Goal: Task Accomplishment & Management: Use online tool/utility

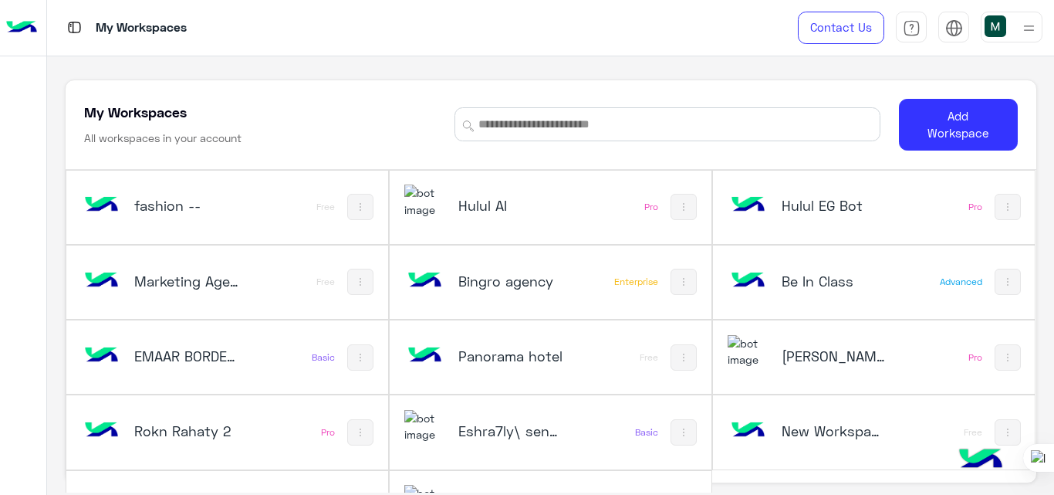
click at [492, 201] on h5 "Hulul AI" at bounding box center [511, 205] width 106 height 19
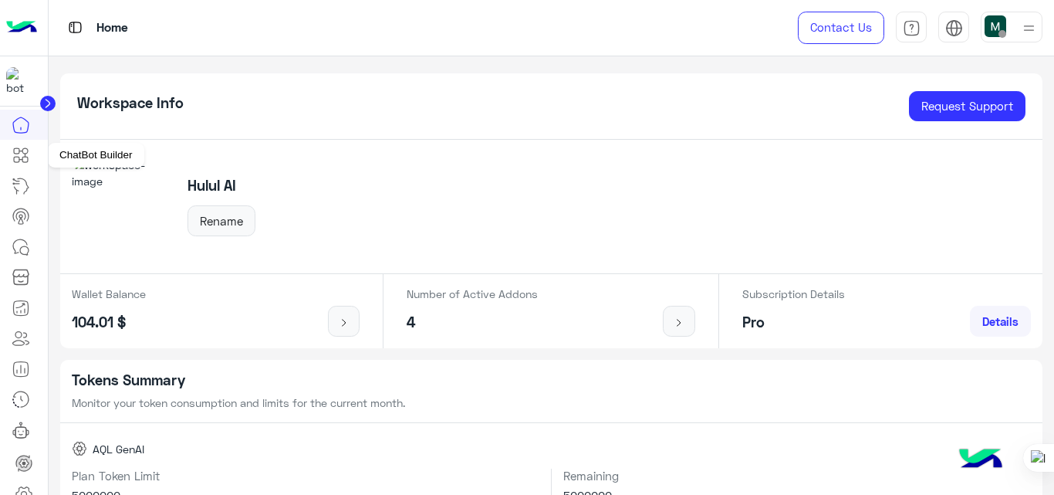
click at [23, 150] on icon at bounding box center [21, 155] width 19 height 19
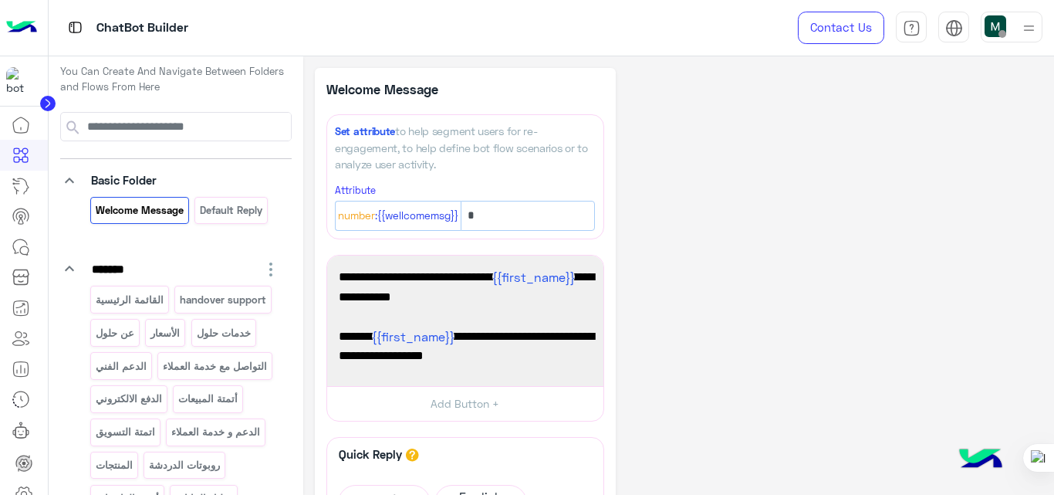
scroll to position [8, 0]
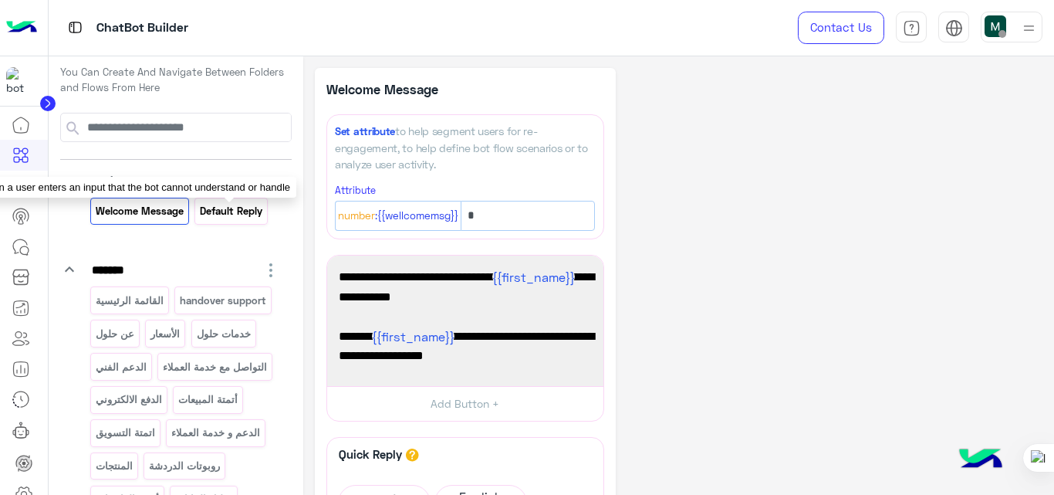
click at [227, 210] on p "Default reply" at bounding box center [231, 211] width 65 height 18
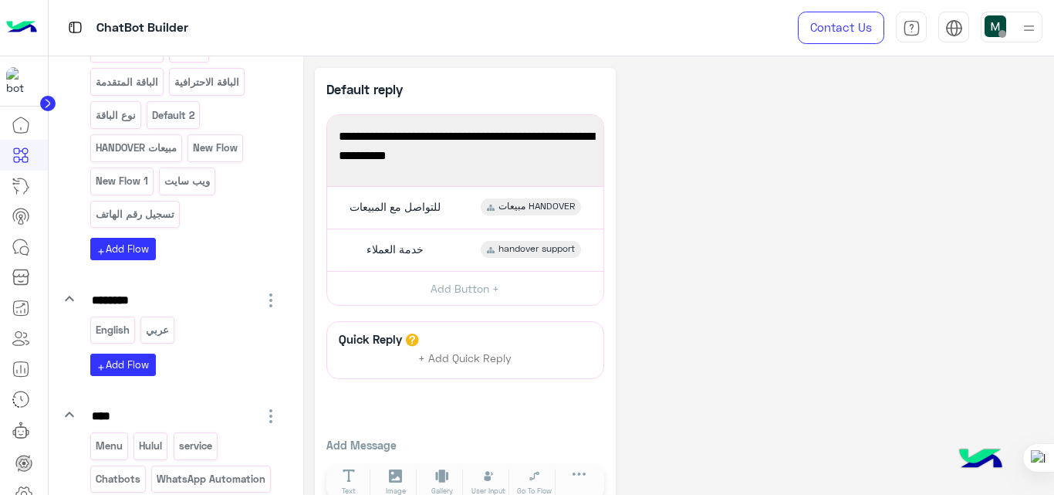
scroll to position [691, 0]
click at [188, 123] on p "Default 2" at bounding box center [173, 115] width 45 height 18
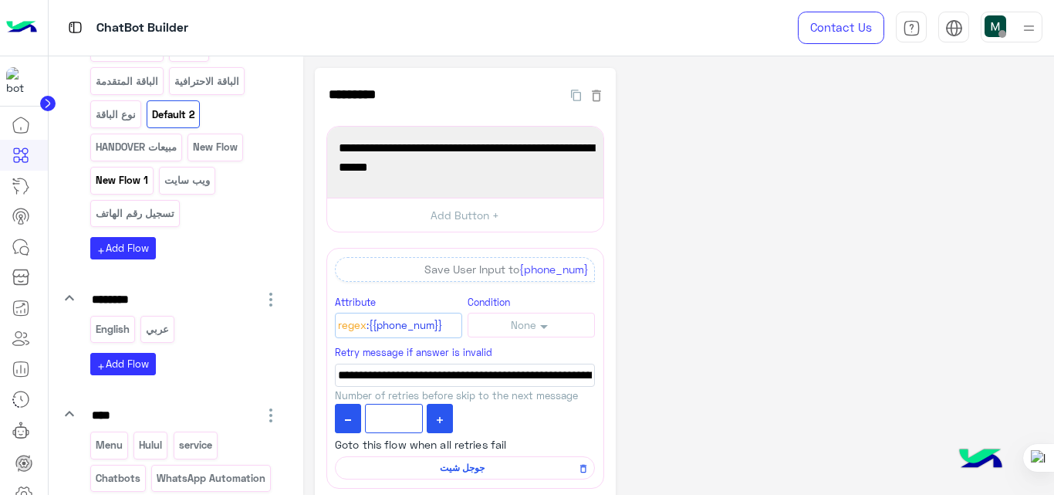
click at [139, 189] on p "New Flow 1" at bounding box center [121, 180] width 55 height 18
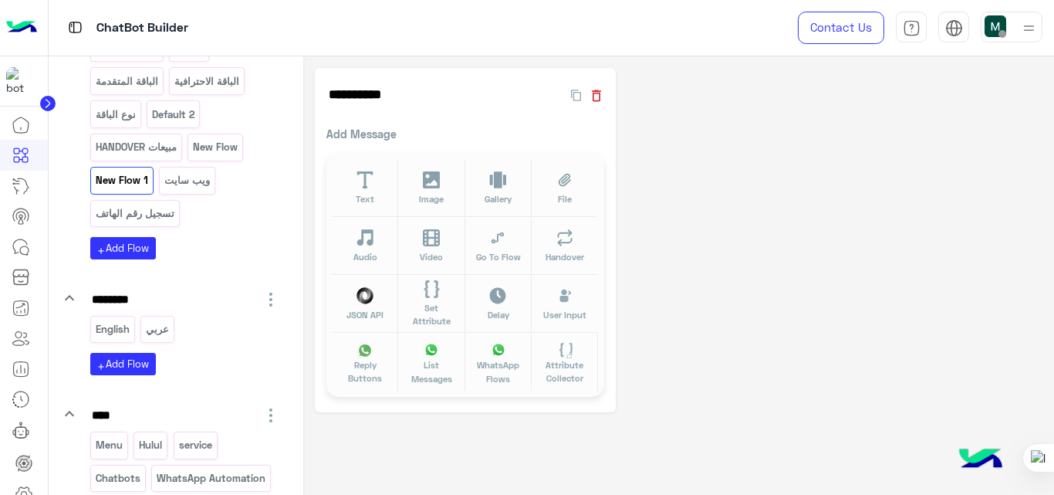
click at [600, 92] on icon "button" at bounding box center [596, 95] width 15 height 15
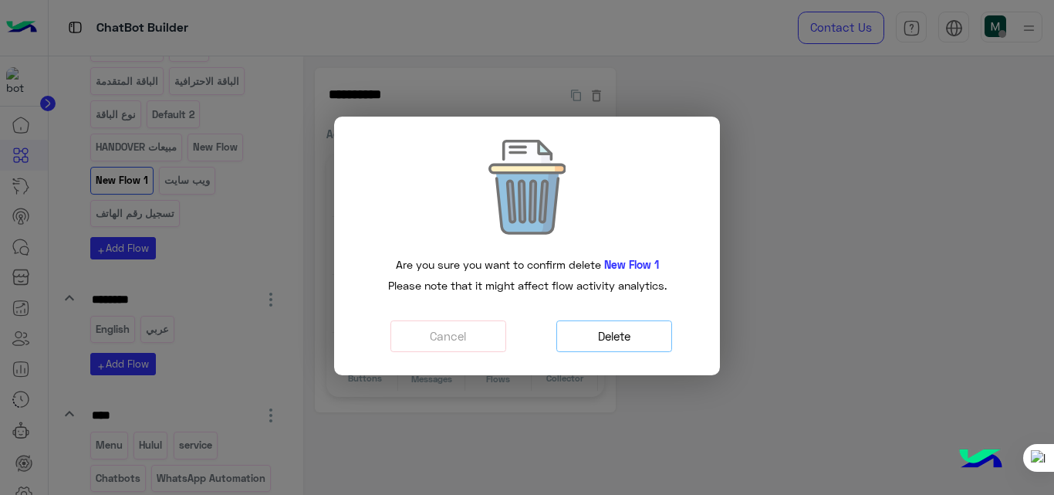
click at [634, 339] on button "Delete" at bounding box center [614, 336] width 116 height 32
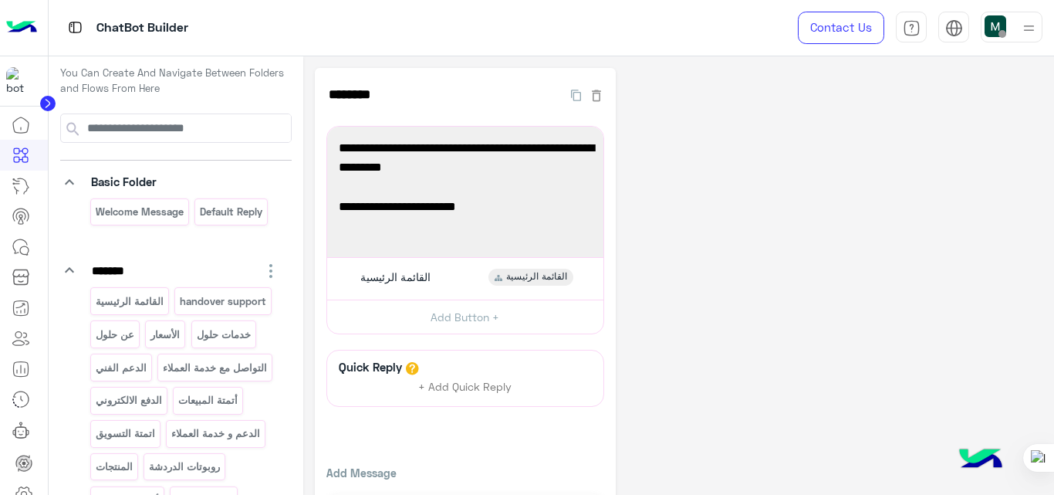
scroll to position [0, 0]
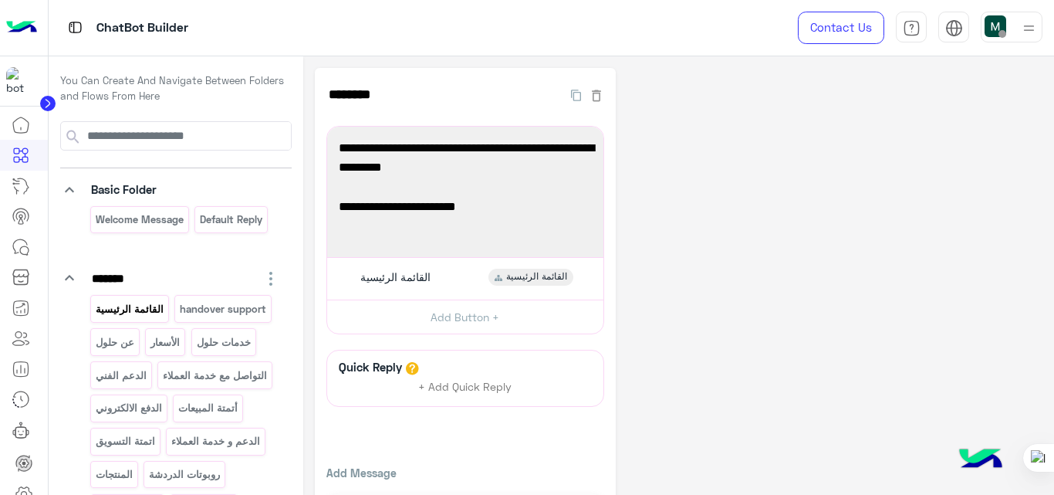
click at [144, 309] on p "القائمة الرئيسية" at bounding box center [129, 309] width 70 height 18
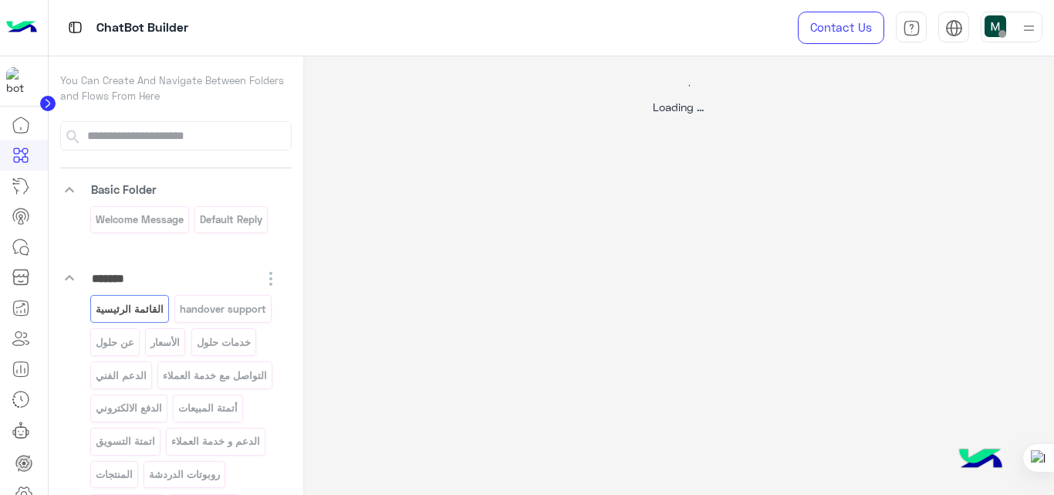
select select "*"
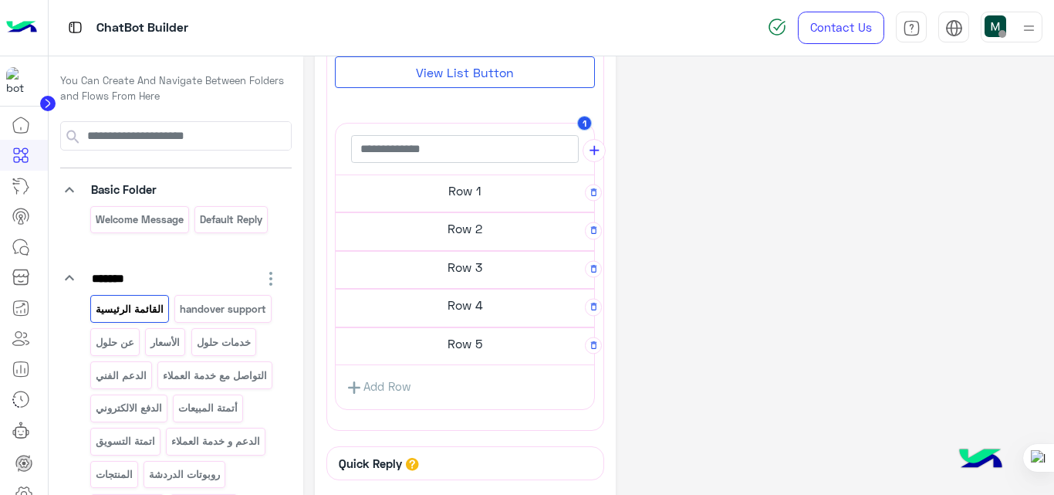
scroll to position [574, 0]
click at [467, 350] on h5 "Row 5" at bounding box center [465, 342] width 259 height 31
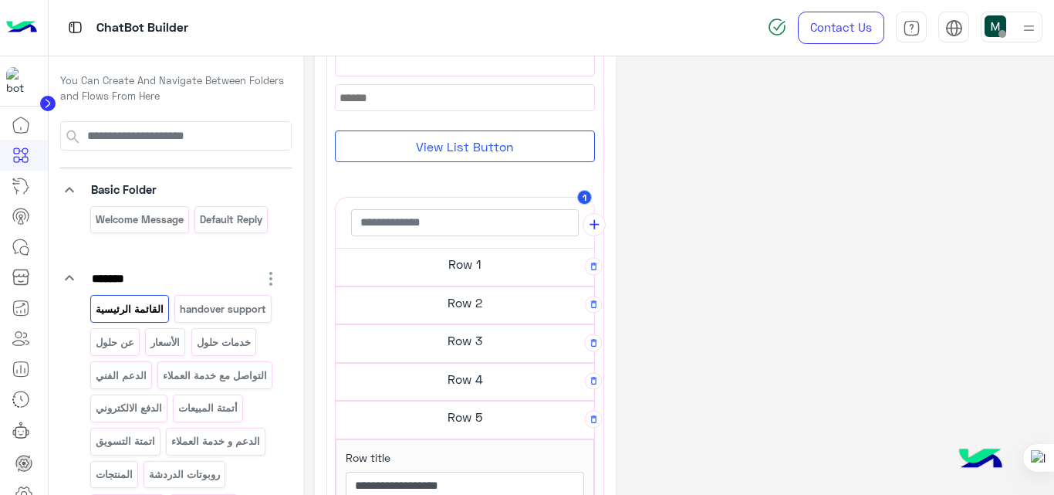
scroll to position [477, 0]
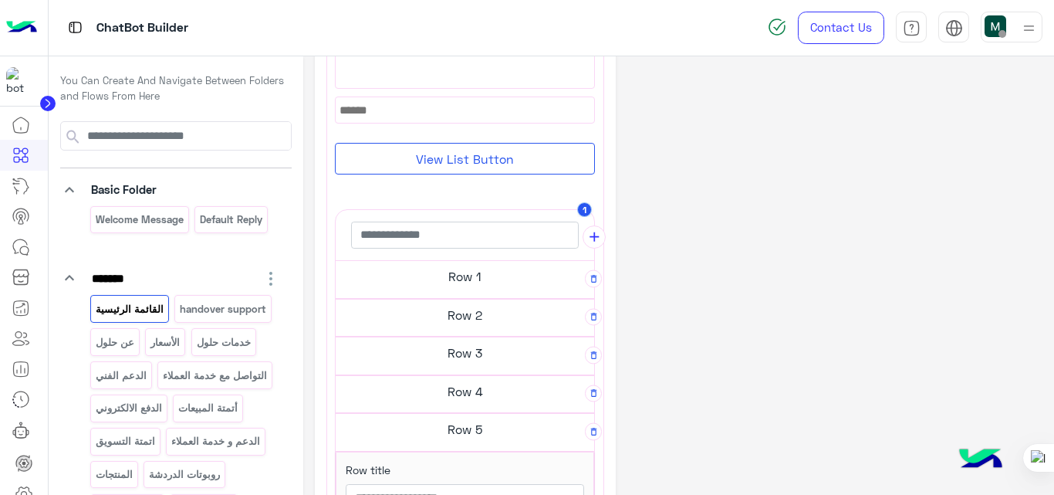
click at [497, 328] on h5 "Row 2" at bounding box center [465, 314] width 259 height 31
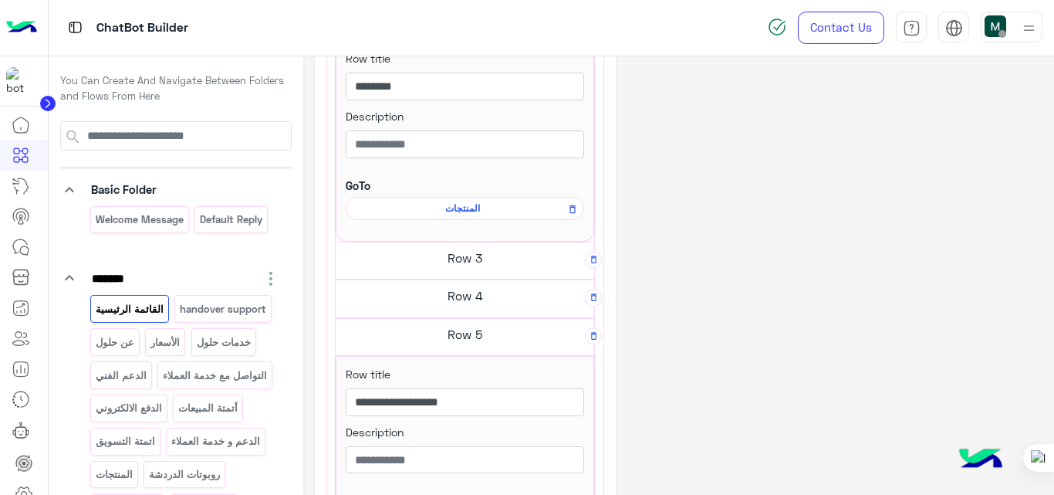
scroll to position [774, 0]
click at [473, 307] on h5 "Row 4" at bounding box center [465, 294] width 259 height 31
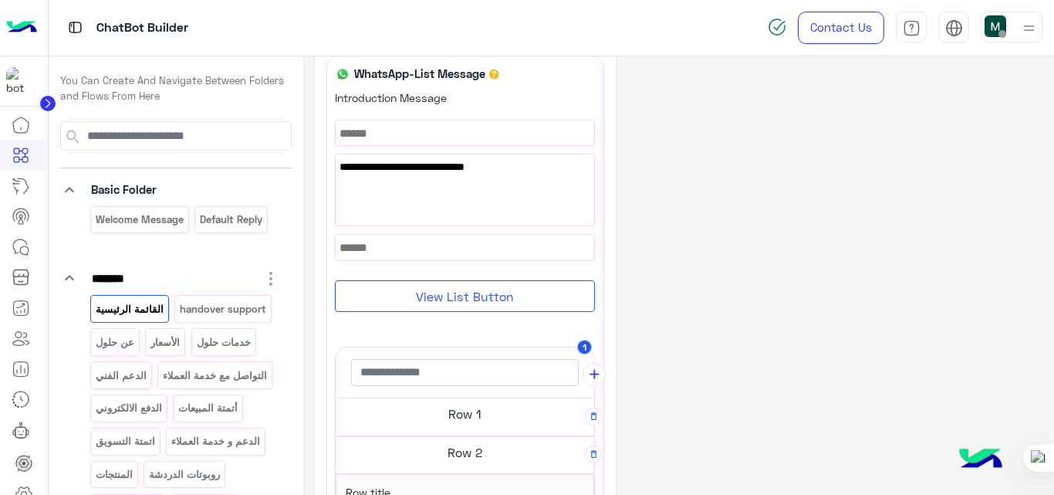
scroll to position [333, 0]
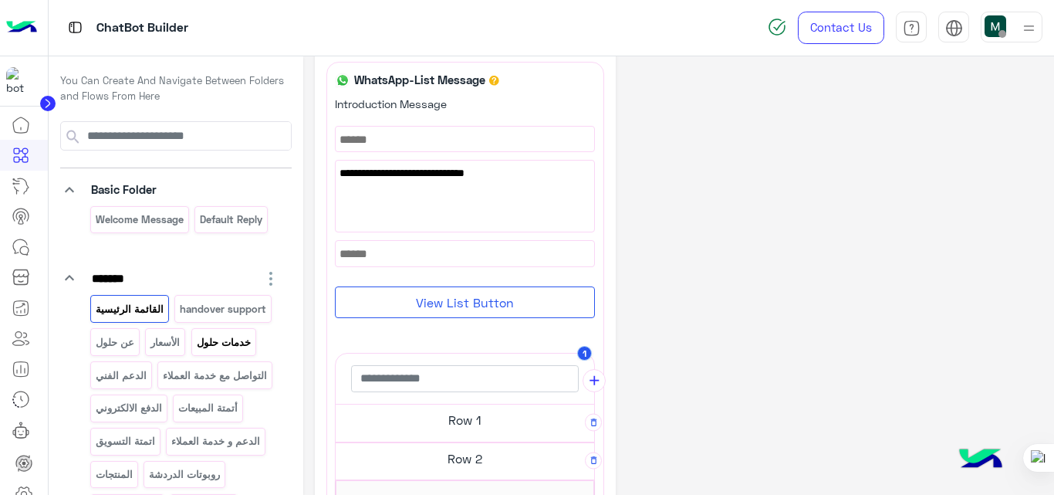
click at [191, 355] on div "خدمات حلول" at bounding box center [223, 341] width 65 height 27
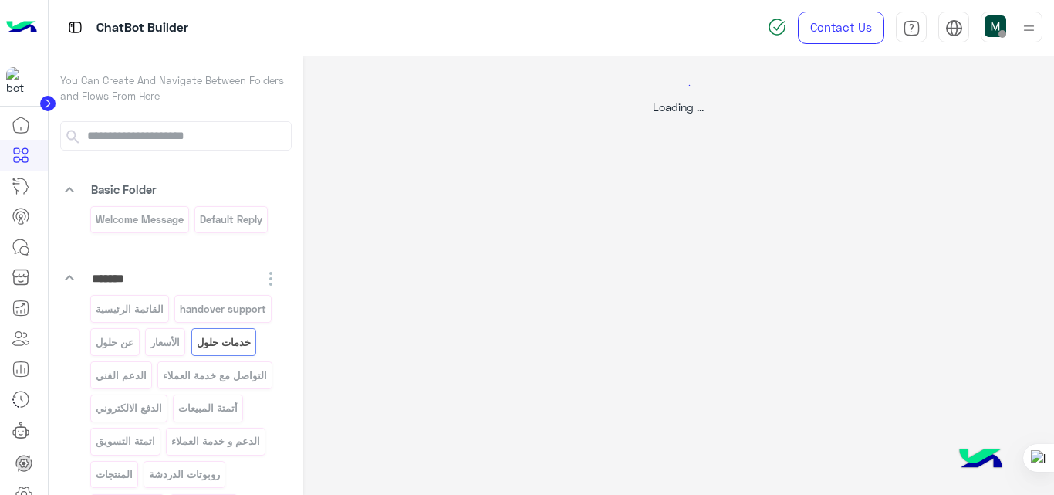
click at [155, 384] on div at bounding box center [527, 247] width 1054 height 495
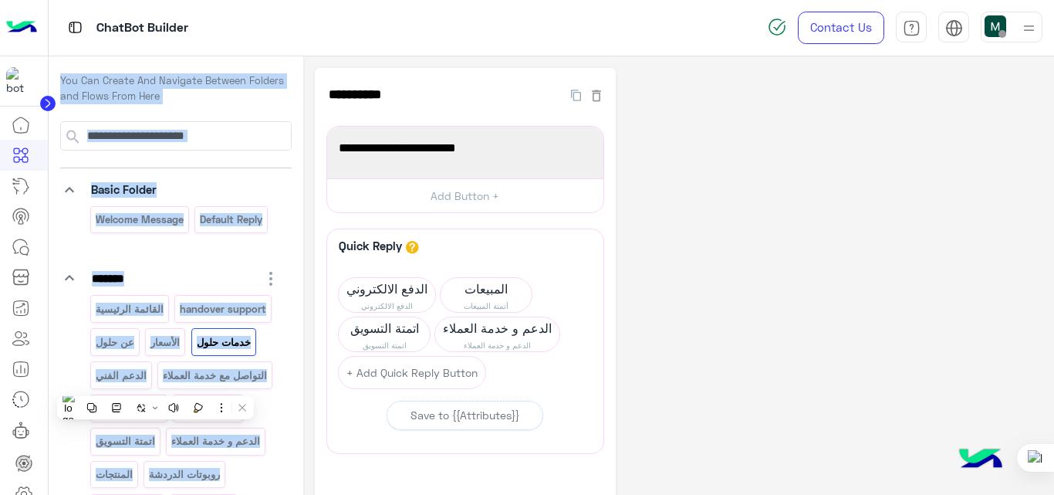
click at [788, 286] on div "**********" at bounding box center [679, 329] width 729 height 523
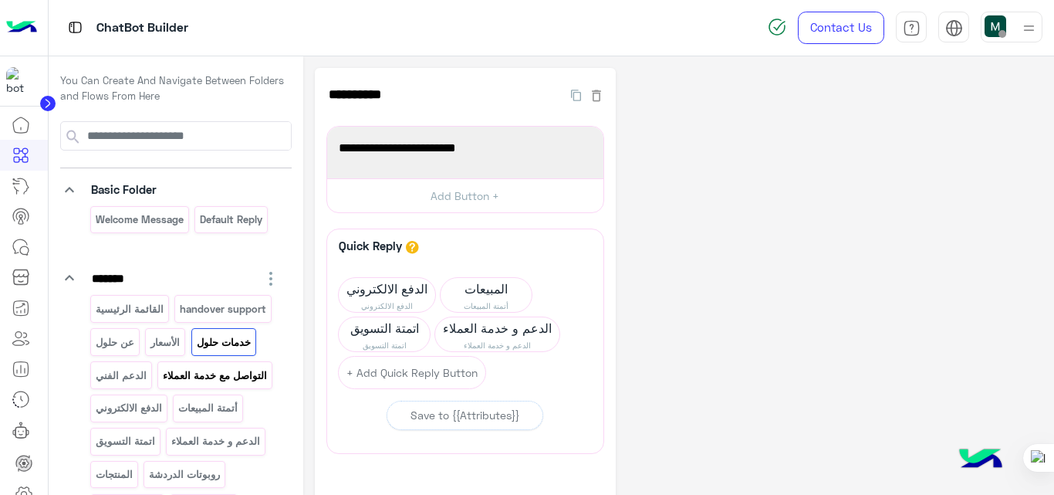
click at [162, 384] on p "التواصل مع خدمة العملاء" at bounding box center [215, 376] width 106 height 18
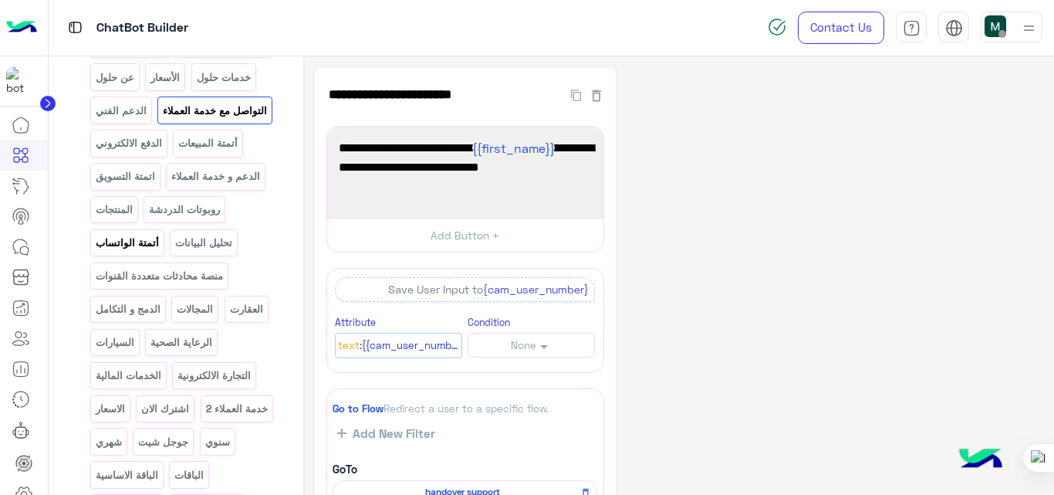
scroll to position [266, 0]
click at [148, 217] on p "روبوتات الدردشة" at bounding box center [184, 208] width 73 height 18
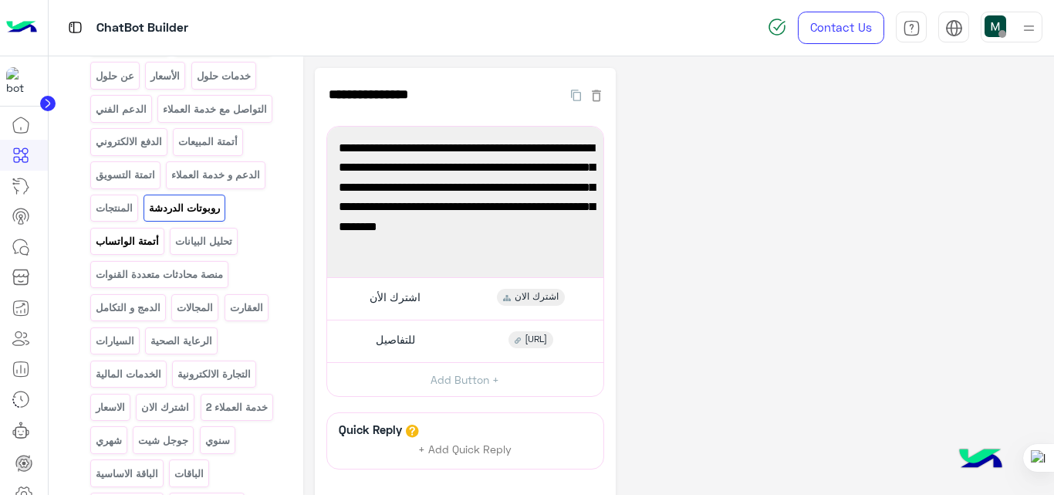
click at [160, 250] on p "أتمتة الواتساب" at bounding box center [127, 241] width 66 height 18
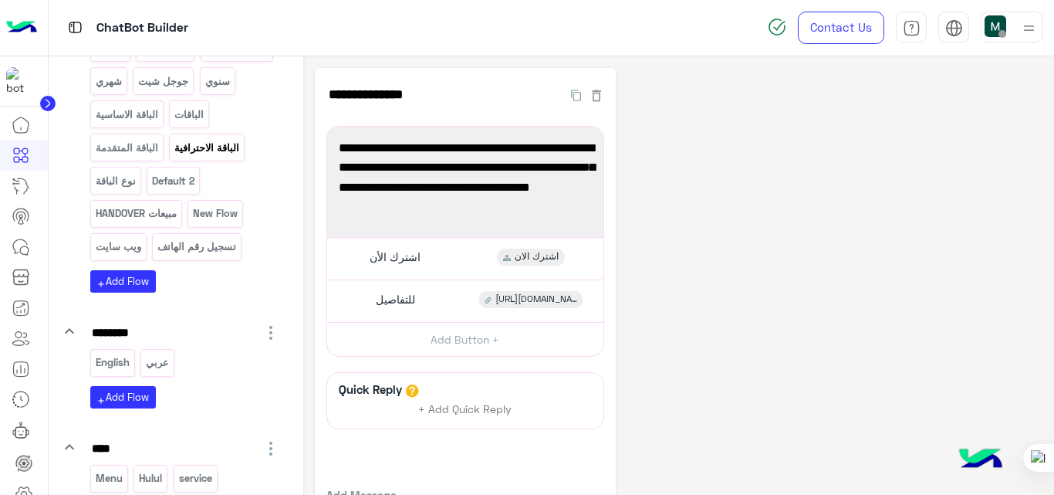
scroll to position [626, 0]
click at [219, 156] on p "الباقة الاحترافية" at bounding box center [207, 147] width 67 height 18
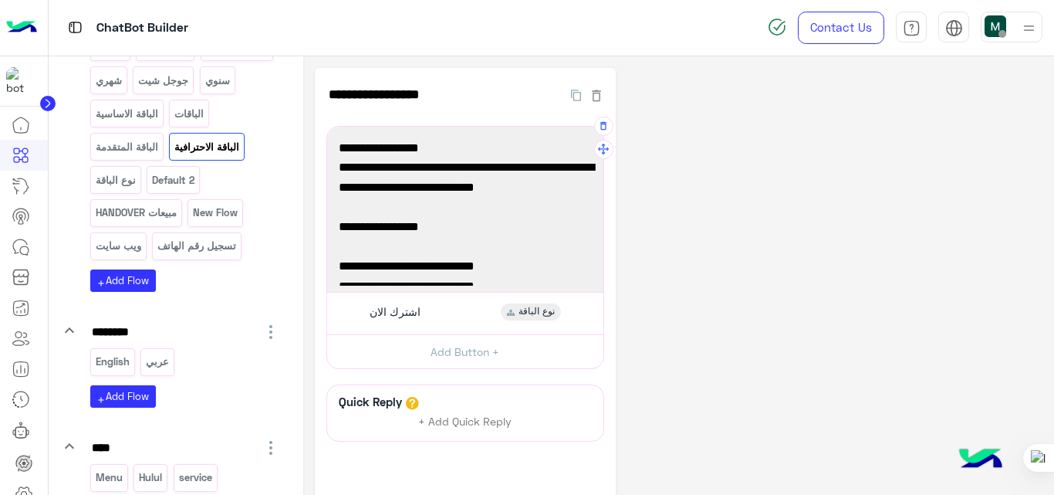
scroll to position [219, 0]
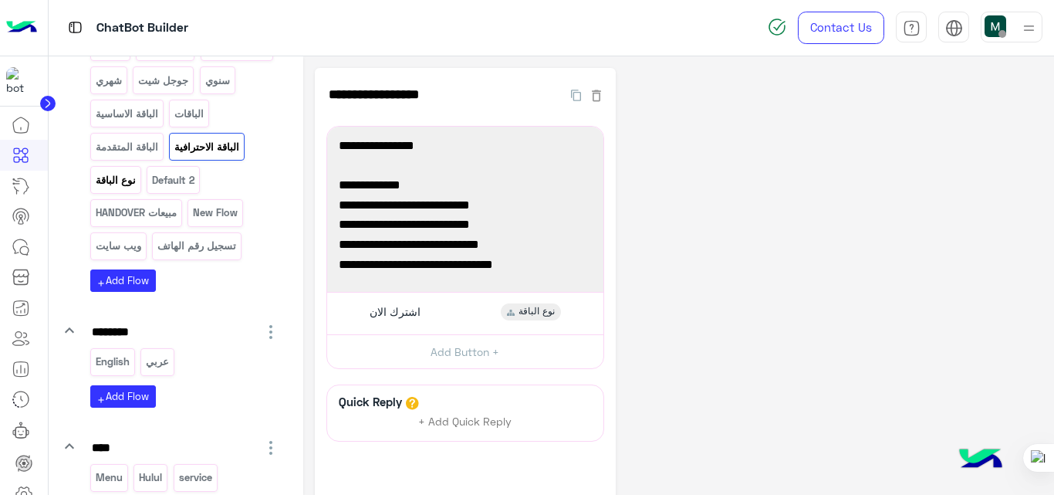
click at [117, 189] on p "نوع الباقة" at bounding box center [115, 180] width 42 height 18
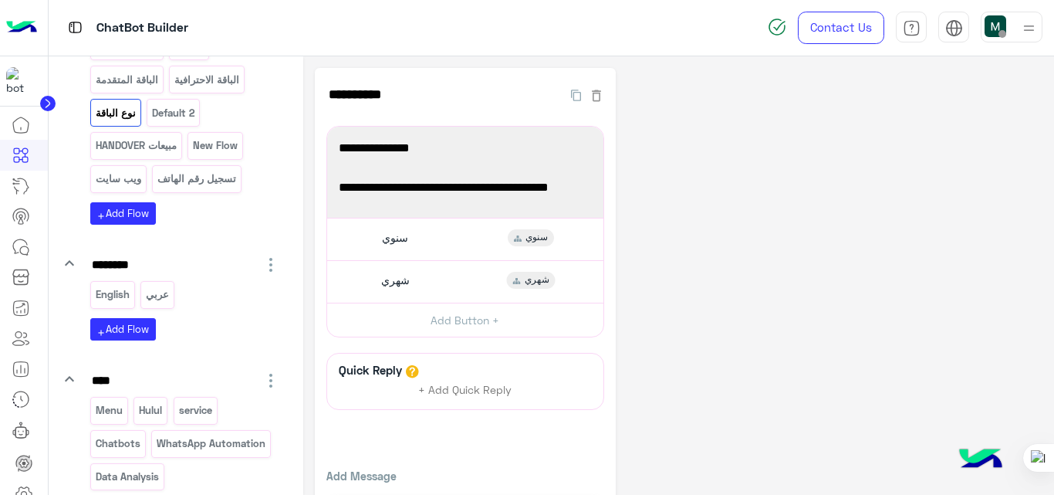
scroll to position [694, 0]
click at [131, 154] on p "مبيعات HANDOVER" at bounding box center [135, 145] width 83 height 18
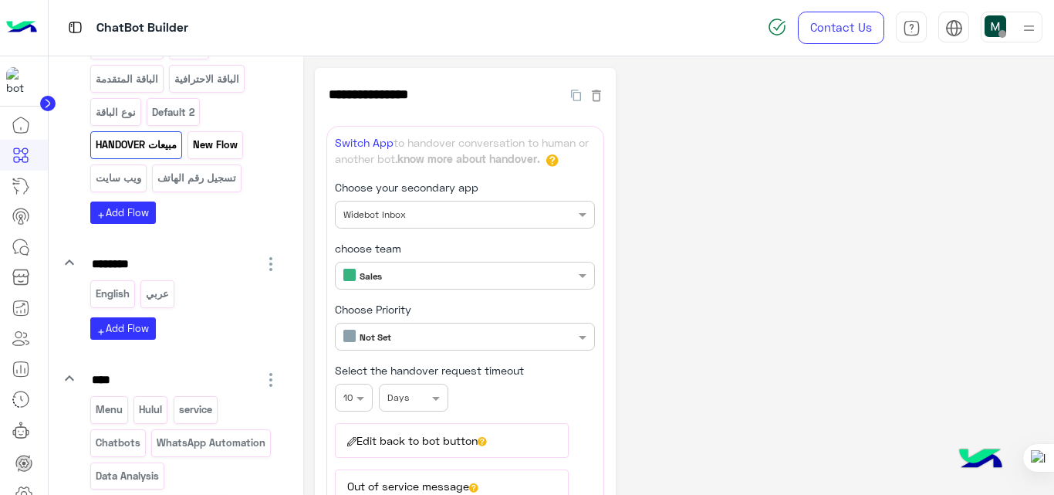
click at [213, 154] on p "New Flow" at bounding box center [215, 145] width 47 height 18
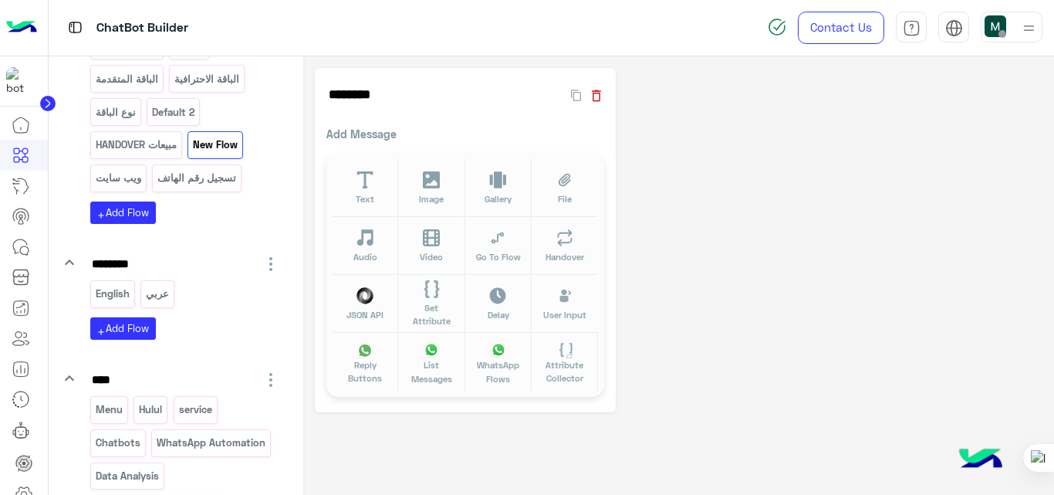
click at [599, 96] on icon "button" at bounding box center [596, 96] width 9 height 12
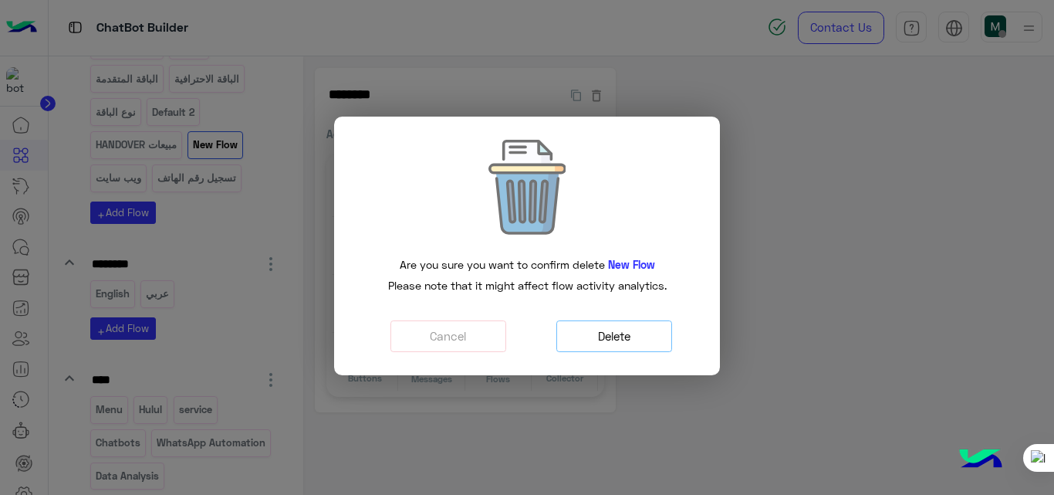
click at [646, 343] on button "Delete" at bounding box center [614, 336] width 116 height 32
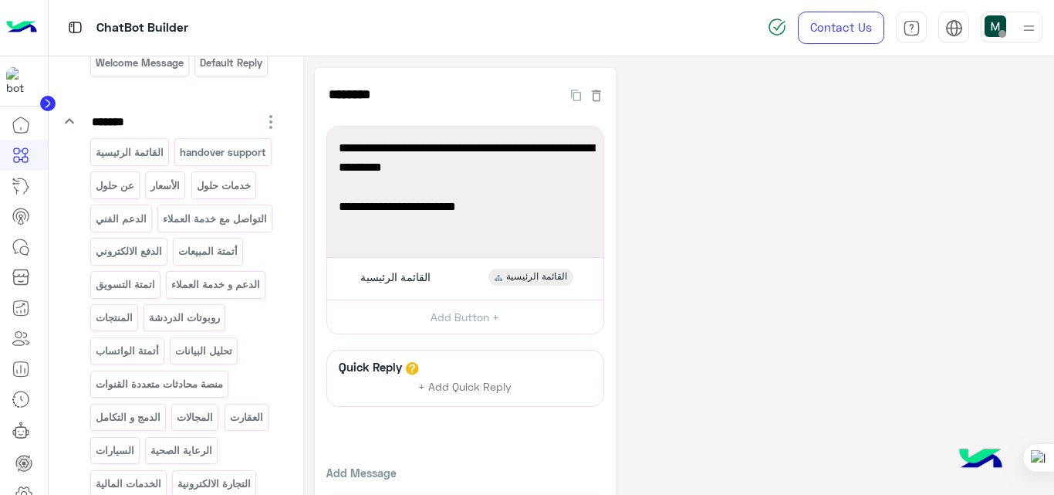
scroll to position [0, 0]
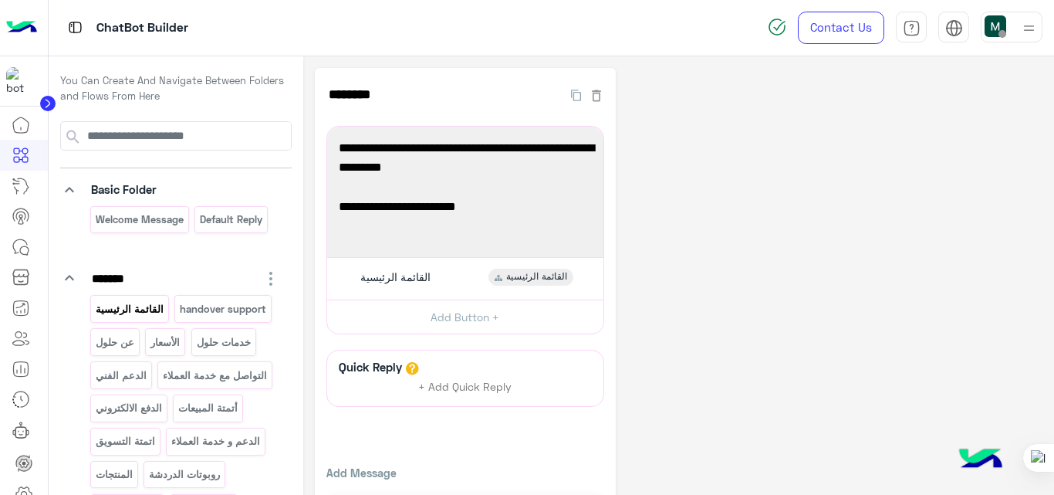
click at [147, 306] on p "القائمة الرئيسية" at bounding box center [129, 309] width 70 height 18
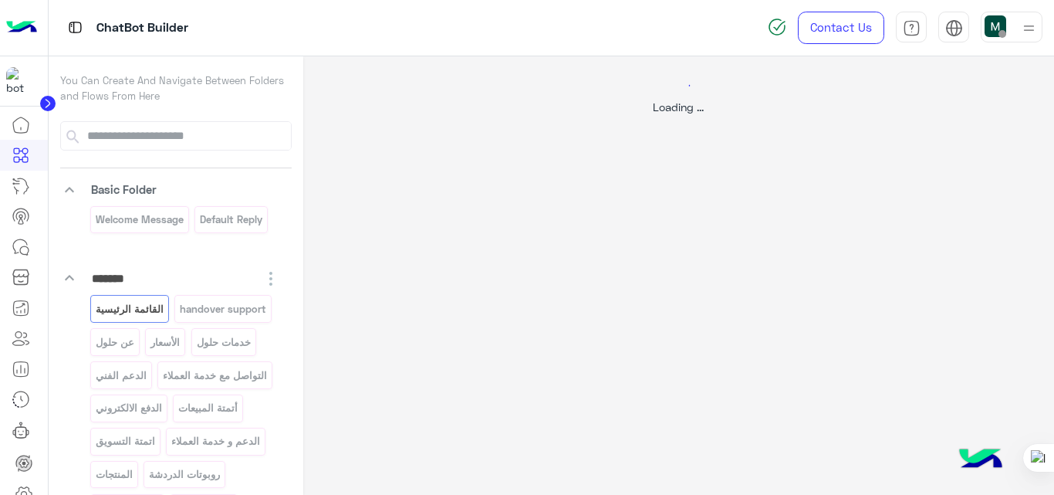
select select "*"
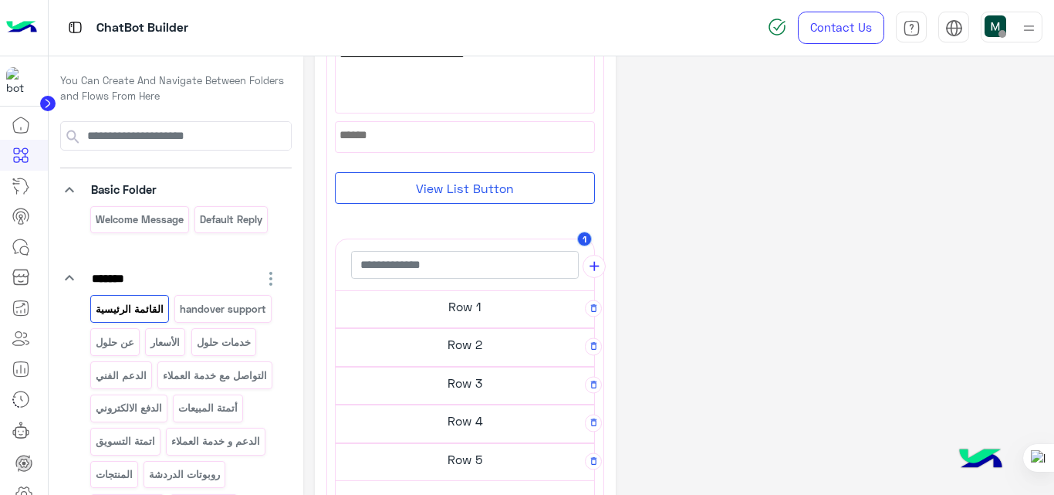
scroll to position [458, 0]
